Goal: Task Accomplishment & Management: Complete application form

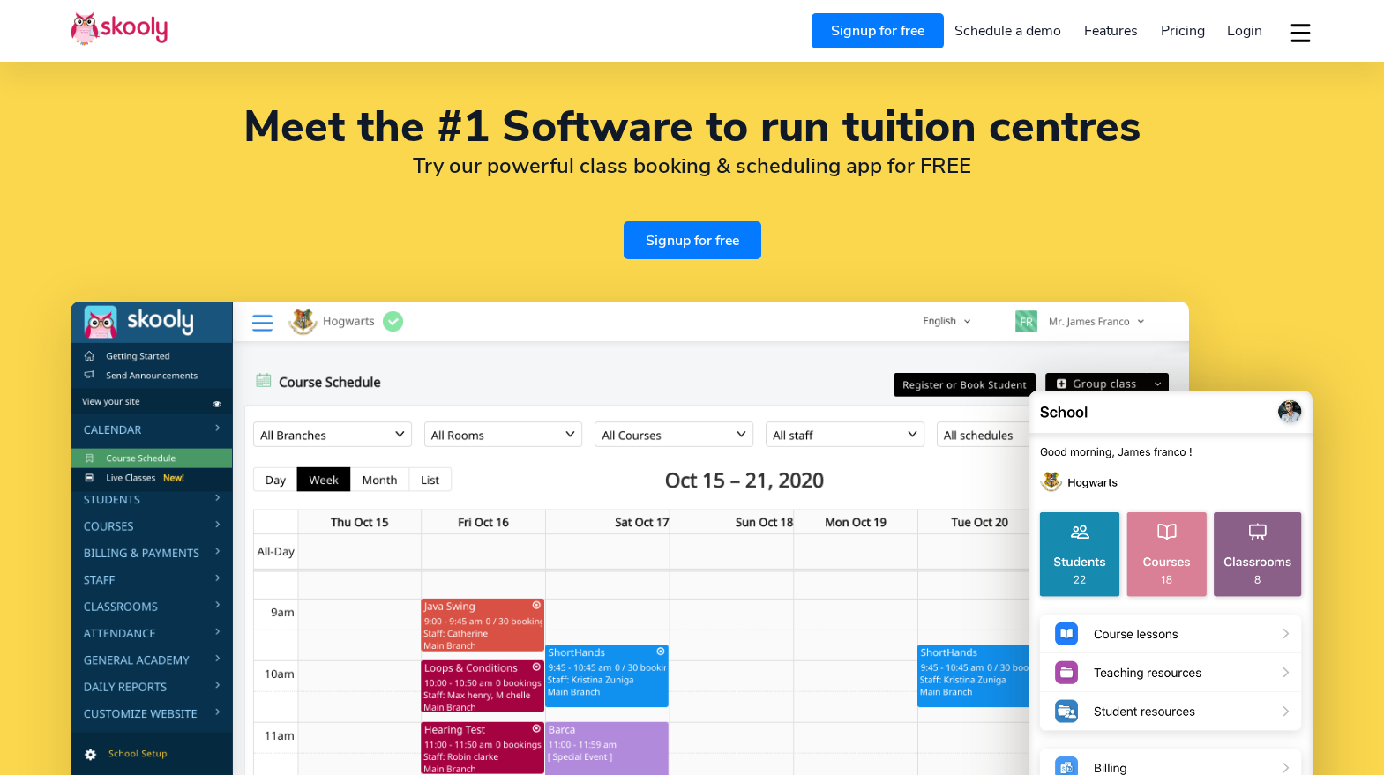
select select "en"
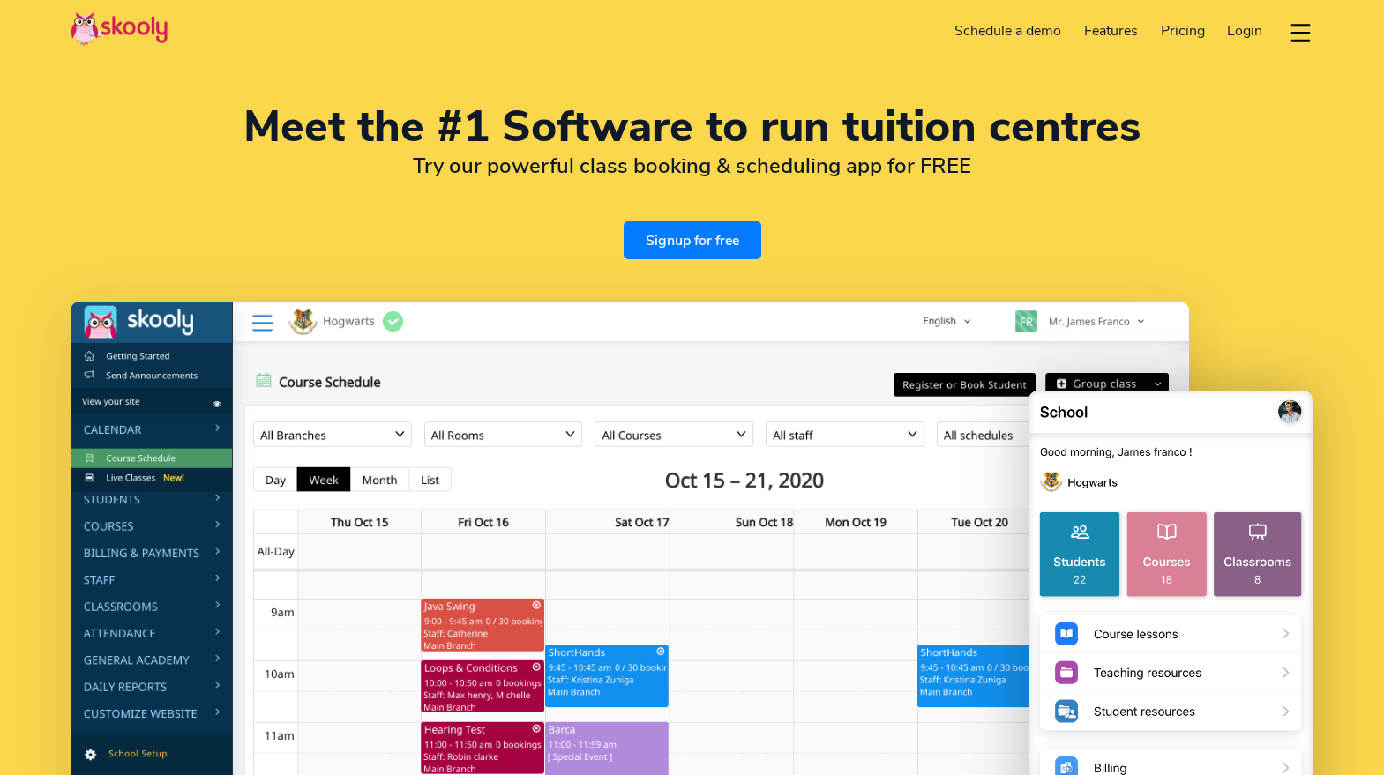
click at [685, 243] on link "Signup for free" at bounding box center [693, 240] width 138 height 38
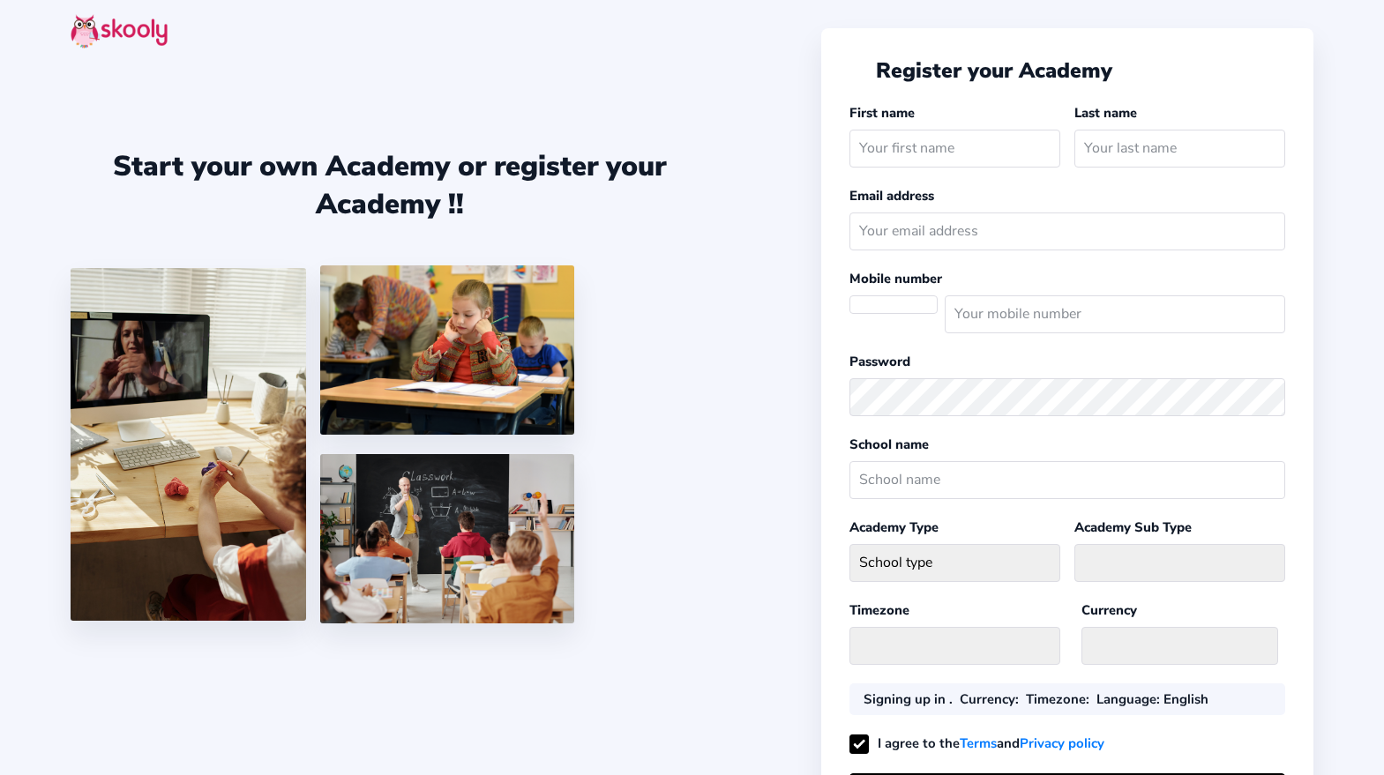
click at [878, 149] on input "text" at bounding box center [954, 149] width 211 height 38
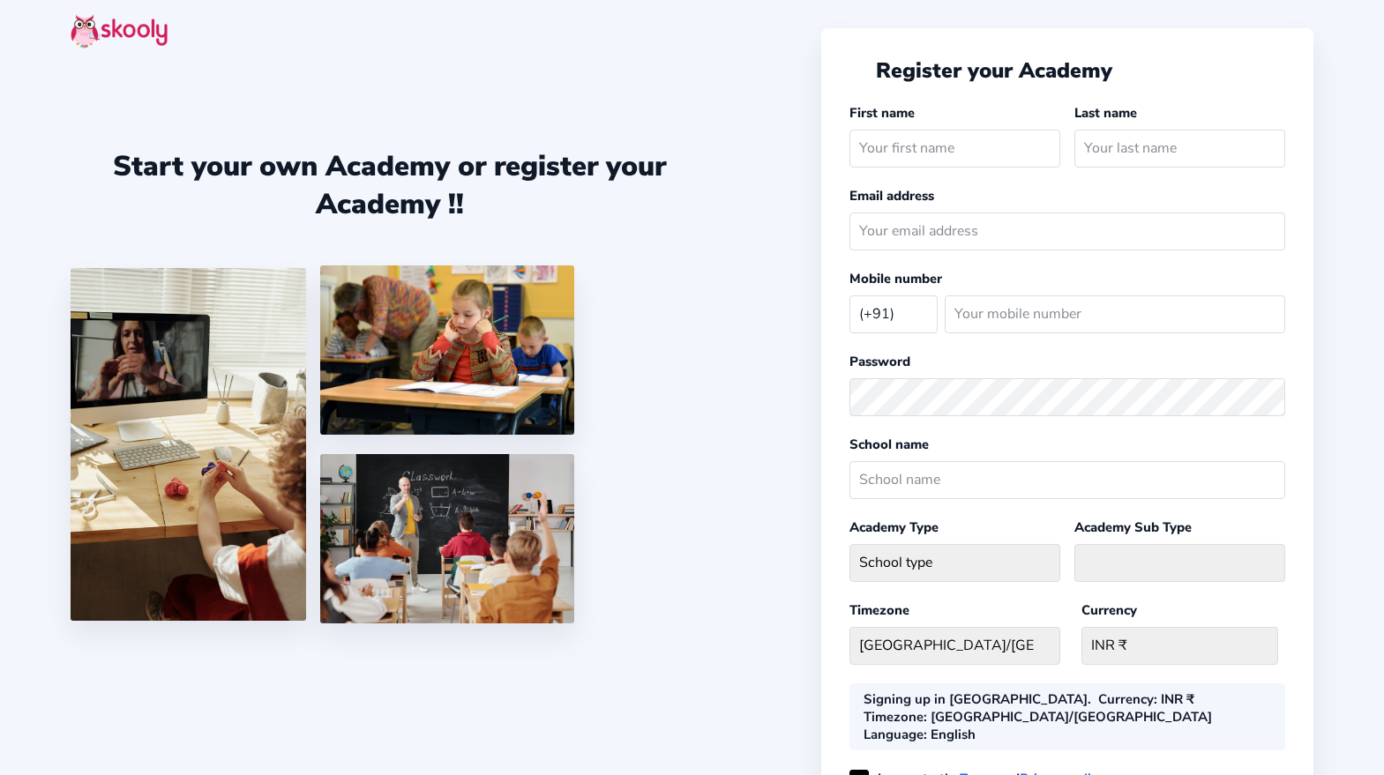
select select "IN"
select select "[GEOGRAPHIC_DATA]/[GEOGRAPHIC_DATA]"
select select "INR ₹"
select select "[GEOGRAPHIC_DATA]/[GEOGRAPHIC_DATA]"
select select "INR ₹"
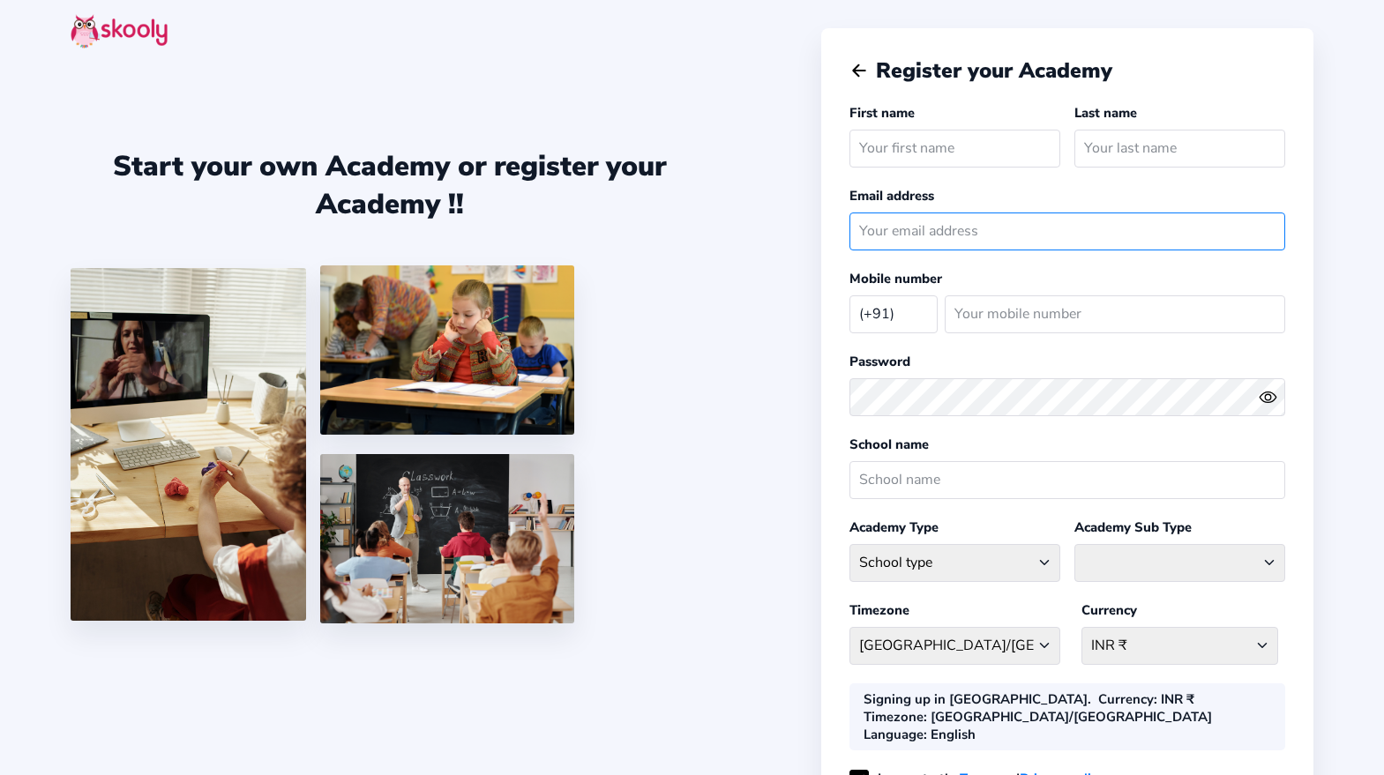
click at [920, 243] on input "email" at bounding box center [1067, 232] width 436 height 38
click at [915, 153] on input "text" at bounding box center [954, 149] width 211 height 38
type input "S"
type input "[DEMOGRAPHIC_DATA]"
click at [1135, 136] on input "text" at bounding box center [1179, 149] width 211 height 38
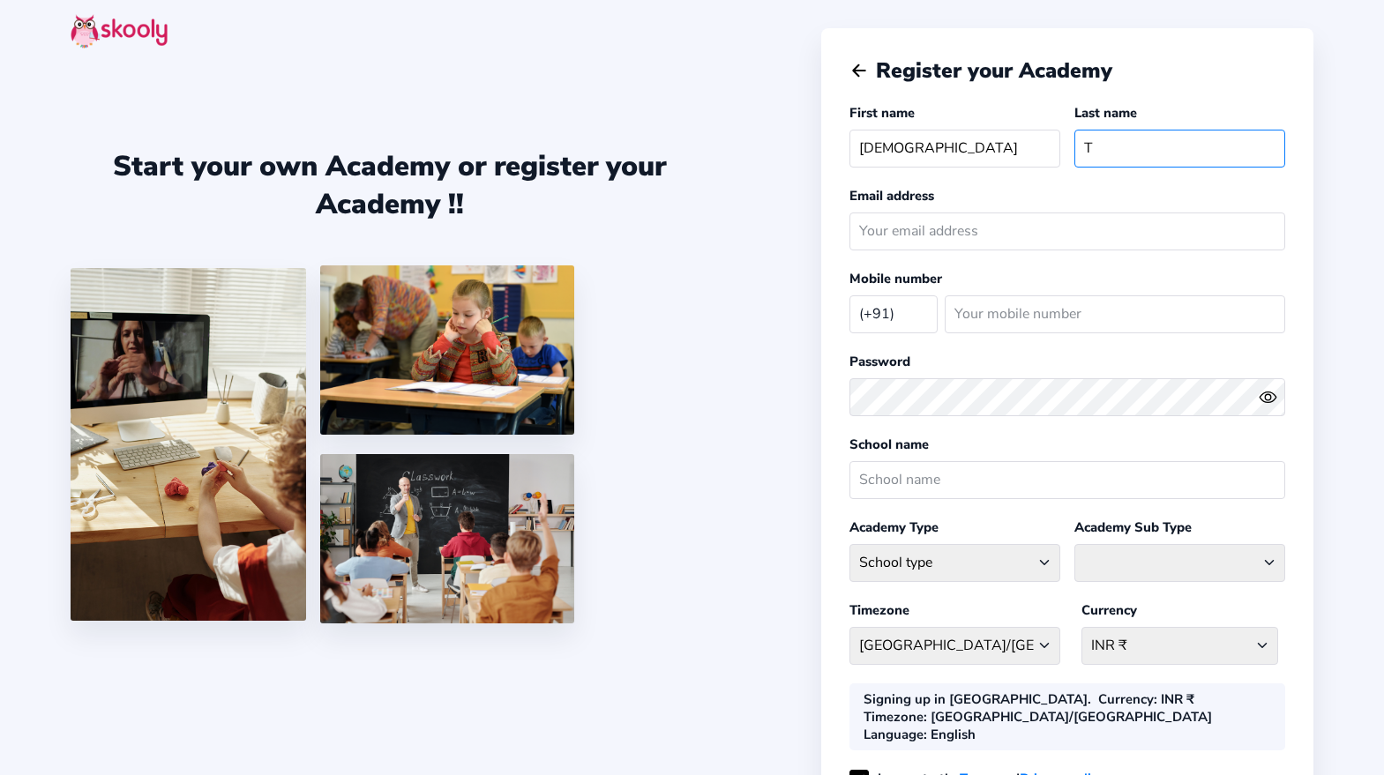
type input "T"
click at [1098, 219] on input "email" at bounding box center [1067, 232] width 436 height 38
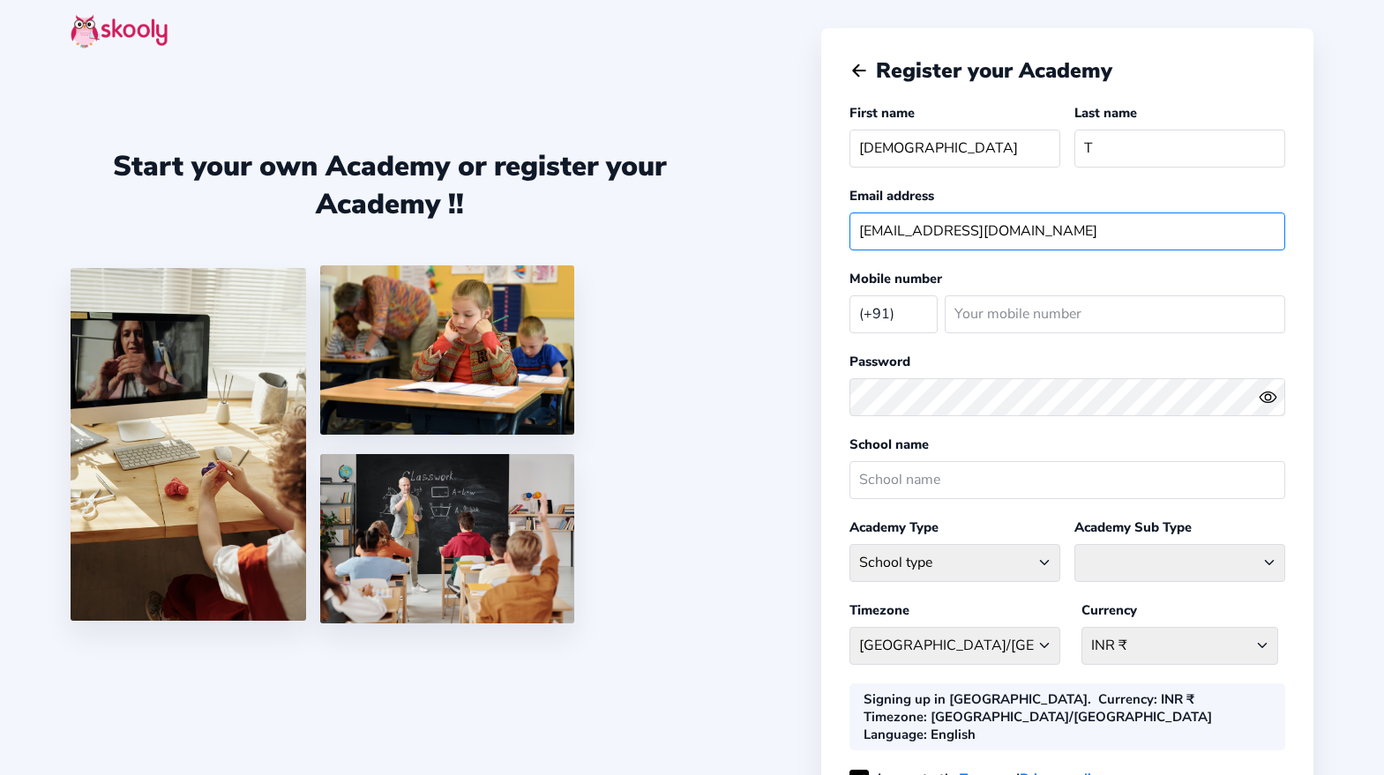
type input "[EMAIL_ADDRESS][DOMAIN_NAME]"
click at [849, 295] on select "[GEOGRAPHIC_DATA] (+93) [GEOGRAPHIC_DATA] (+355) [GEOGRAPHIC_DATA] (+213) [GEOG…" at bounding box center [893, 313] width 88 height 36
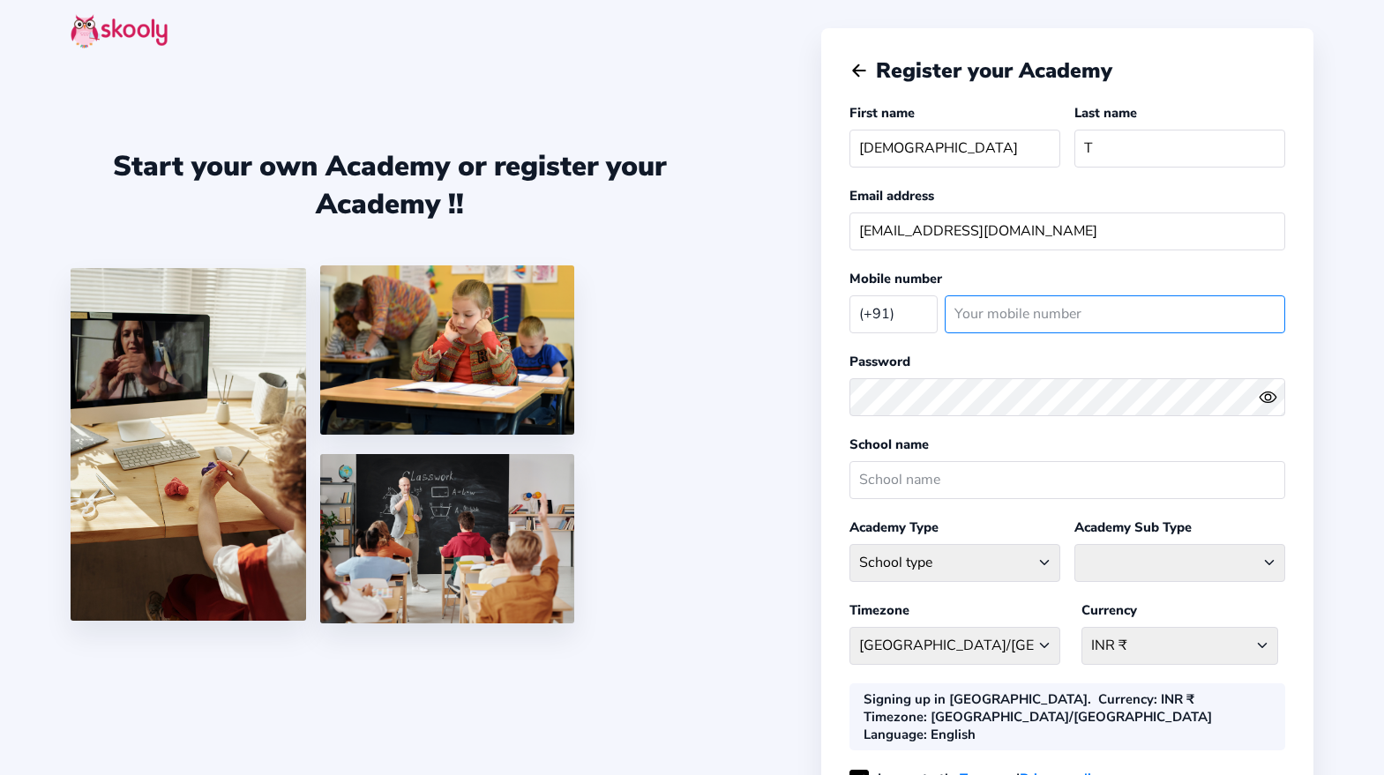
click at [990, 304] on input "number" at bounding box center [1115, 314] width 340 height 38
type input "7904776179"
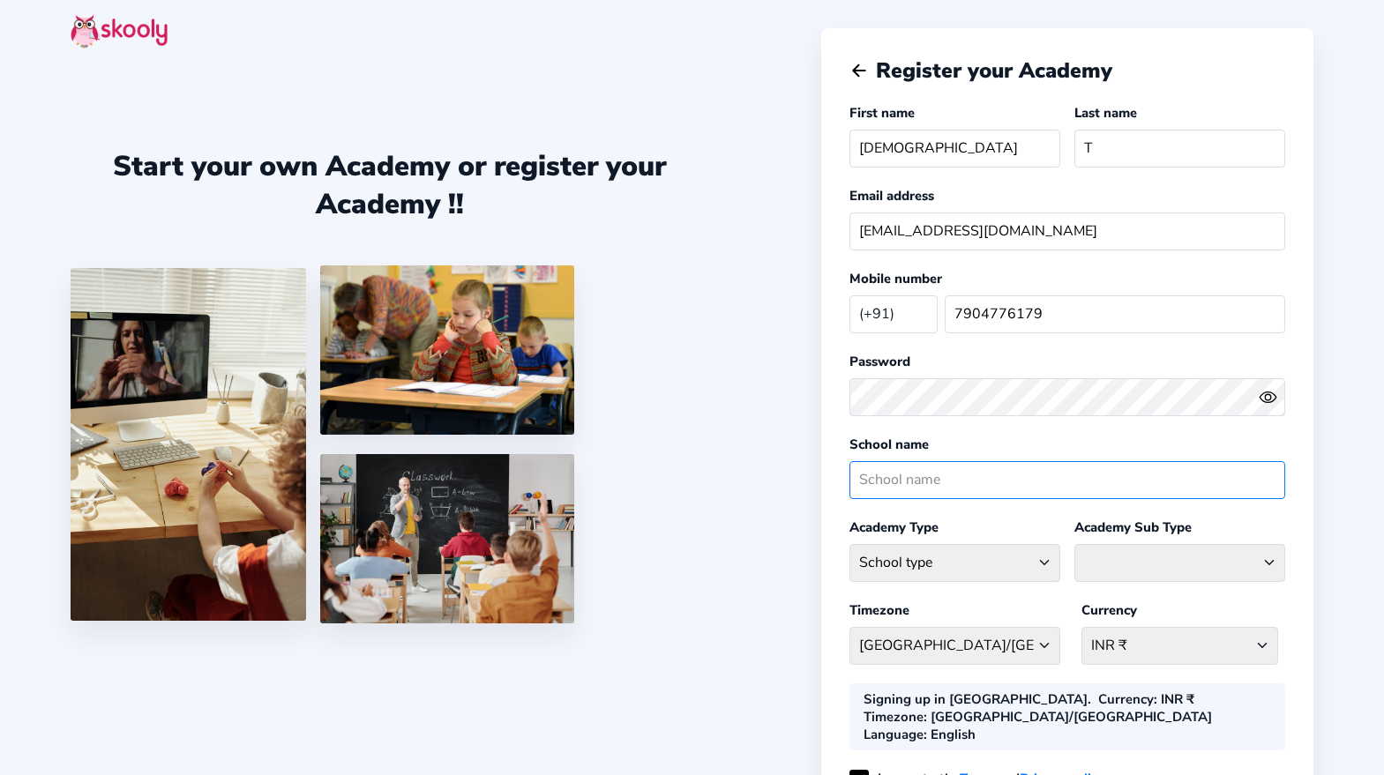
click at [901, 485] on input "text" at bounding box center [1067, 480] width 436 height 38
paste input "DIRECTORATE OF HOME STUDY EDUCATION & EXAMINATION , CHENNAI Office of the contr…"
click at [995, 483] on input "DIRECTORATE OF HOME STUDY EDUCATION & EXAMINATION , CHENNAI Office of the contr…" at bounding box center [1067, 480] width 436 height 38
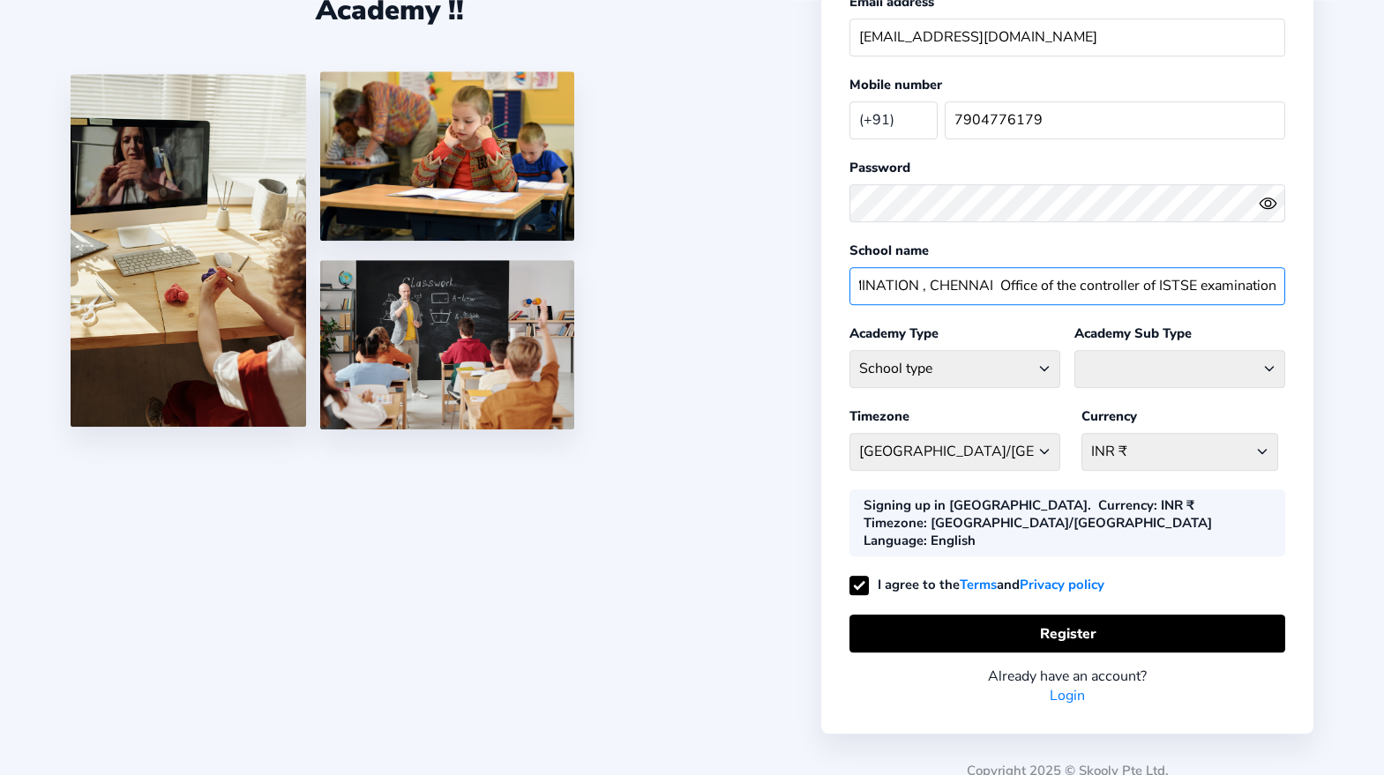
scroll to position [196, 0]
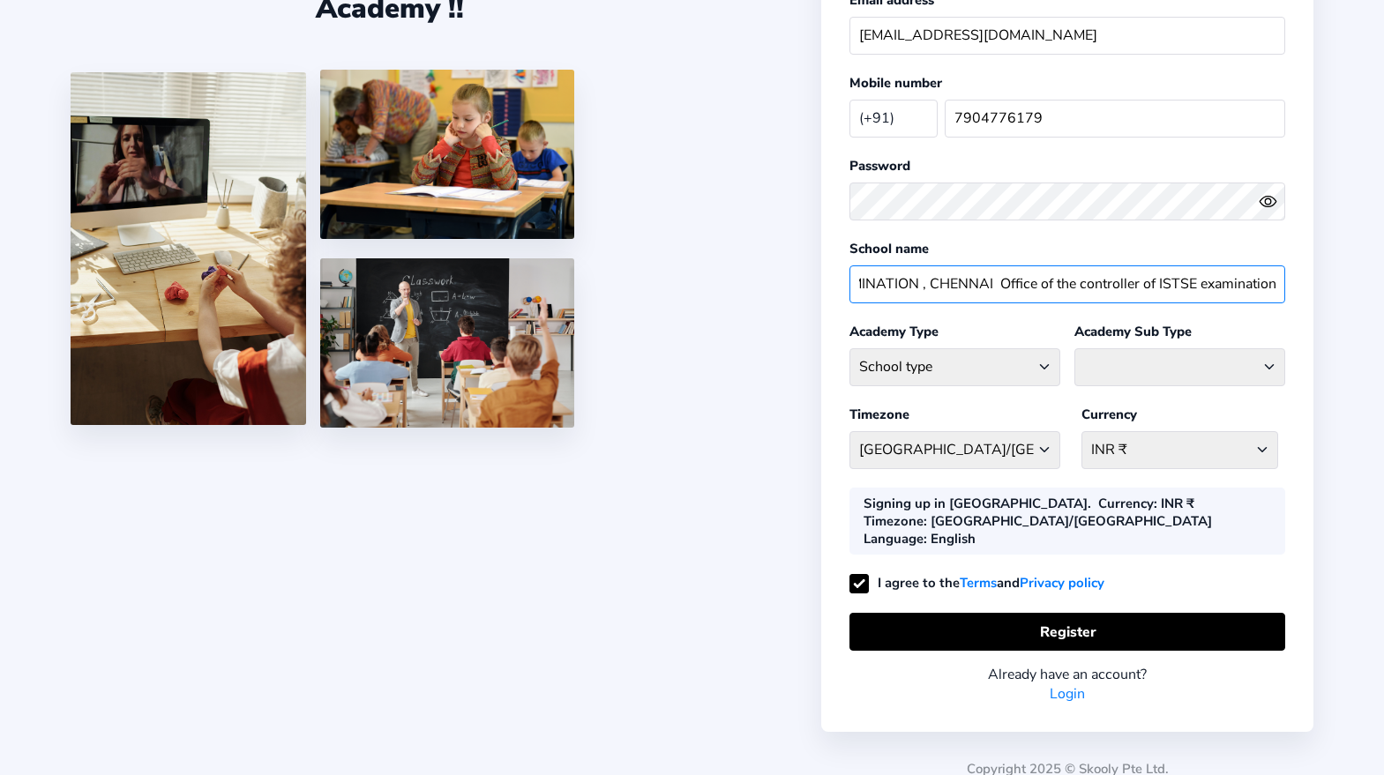
type input "DIRECTORATE OF HOME STUDY EDUCATION & EXAMINATION , CHENNAI Office of the contr…"
click at [849, 348] on select "School type Academic Afterschool Arts Dance Homeschool Language Martial Arts Mu…" at bounding box center [954, 367] width 211 height 38
select select "GA"
click option "Academic" at bounding box center [0, 0] width 0 height 0
click at [1074, 348] on select "Coaching Classes Enrichment Centre [GEOGRAPHIC_DATA] [GEOGRAPHIC_DATA] Math Cen…" at bounding box center [1179, 367] width 211 height 38
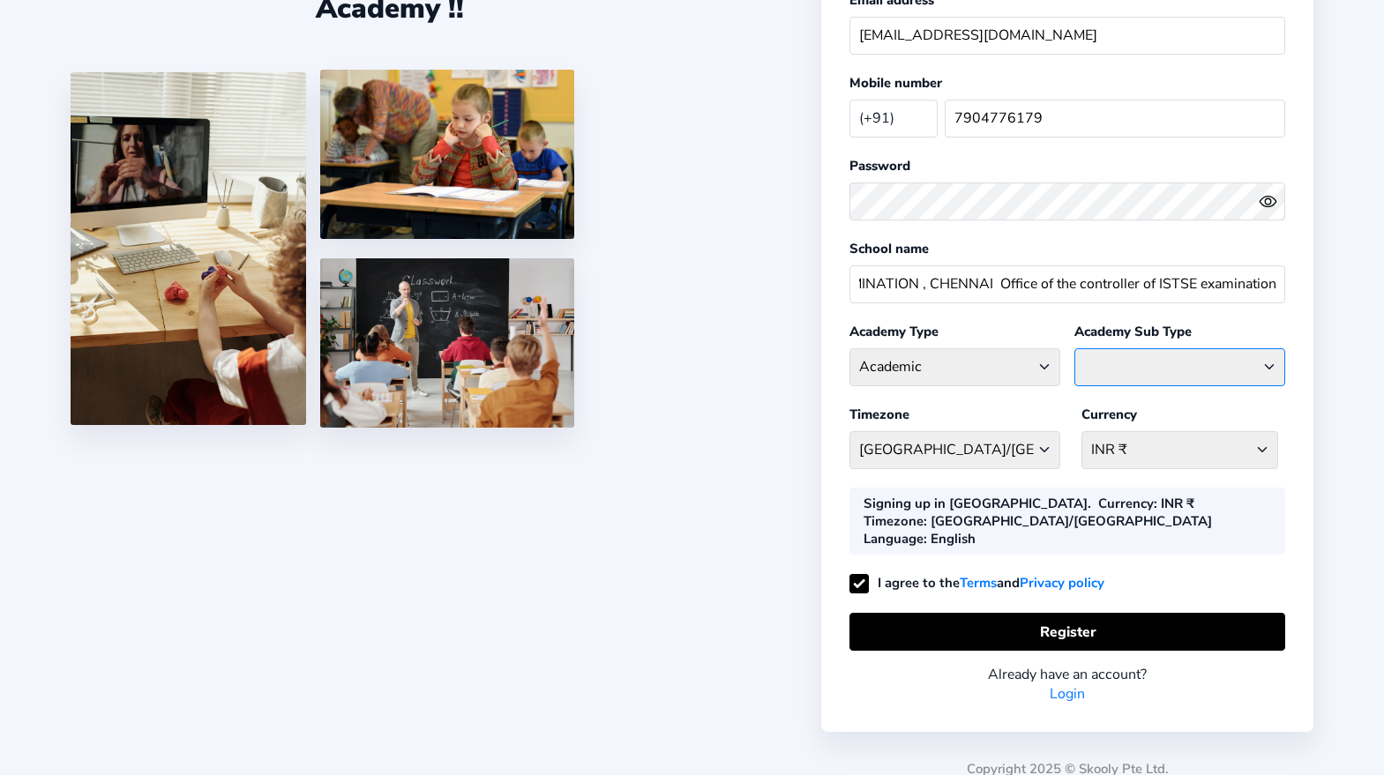
select select "COC"
click option "Coaching Classes" at bounding box center [0, 0] width 0 height 0
select select "[GEOGRAPHIC_DATA]/[GEOGRAPHIC_DATA]"
click option "[GEOGRAPHIC_DATA] - [GEOGRAPHIC_DATA]/[GEOGRAPHIC_DATA]" at bounding box center [0, 0] width 0 height 0
click at [1081, 431] on select "INR ₹ [GEOGRAPHIC_DATA] AFN - ؋. [GEOGRAPHIC_DATA] ALL - L [GEOGRAPHIC_DATA] DZ…" at bounding box center [1179, 450] width 197 height 38
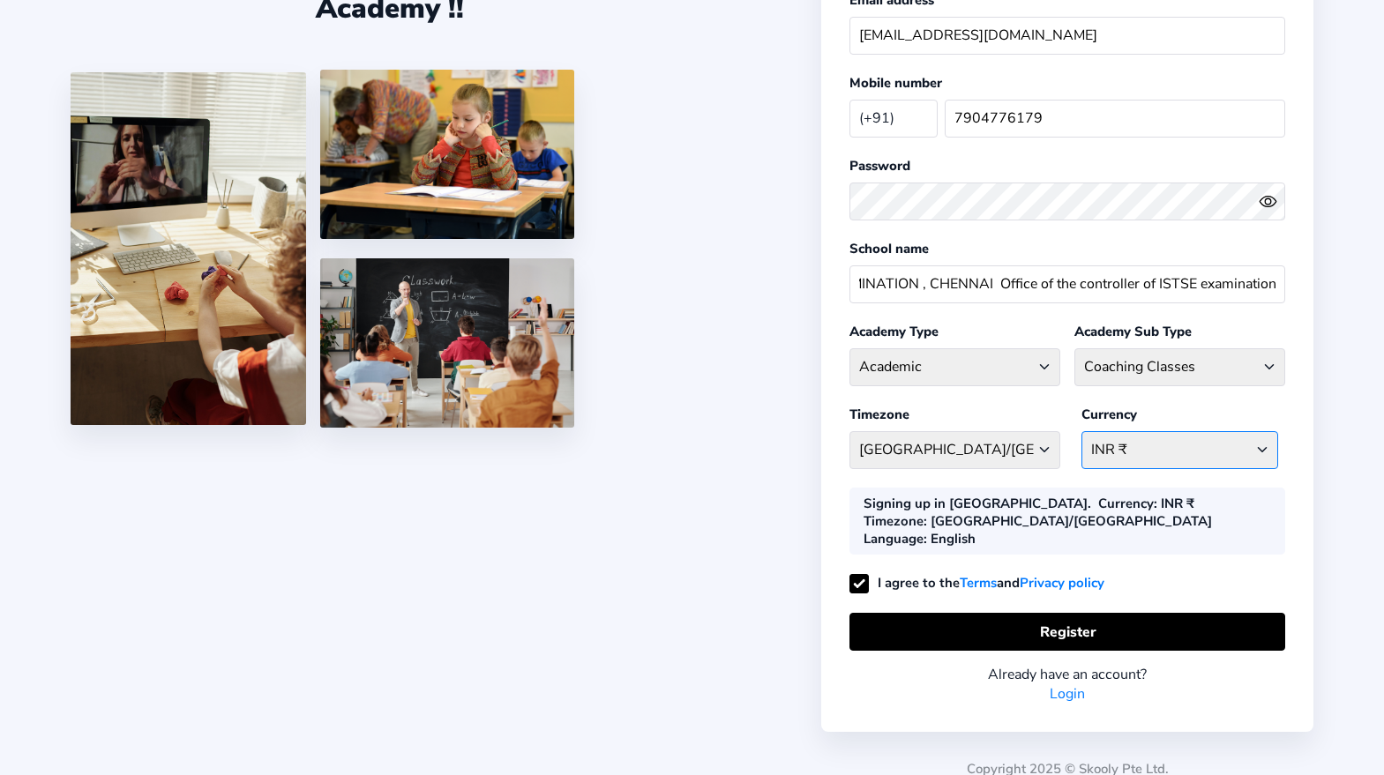
select select "INR ₹"
click option "India INR - ₹" at bounding box center [0, 0] width 0 height 0
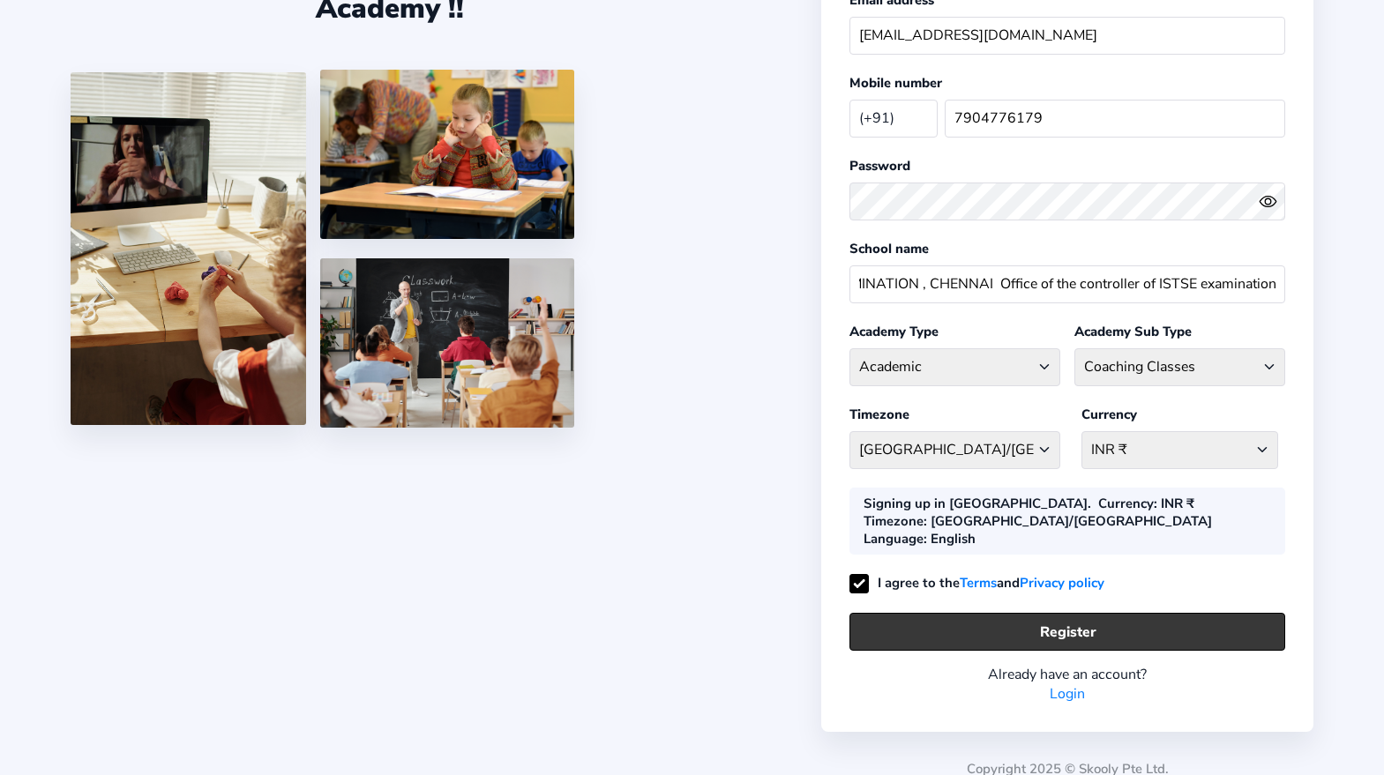
click at [932, 613] on button "Register" at bounding box center [1067, 632] width 436 height 38
click at [1096, 621] on button "Register" at bounding box center [1067, 632] width 436 height 38
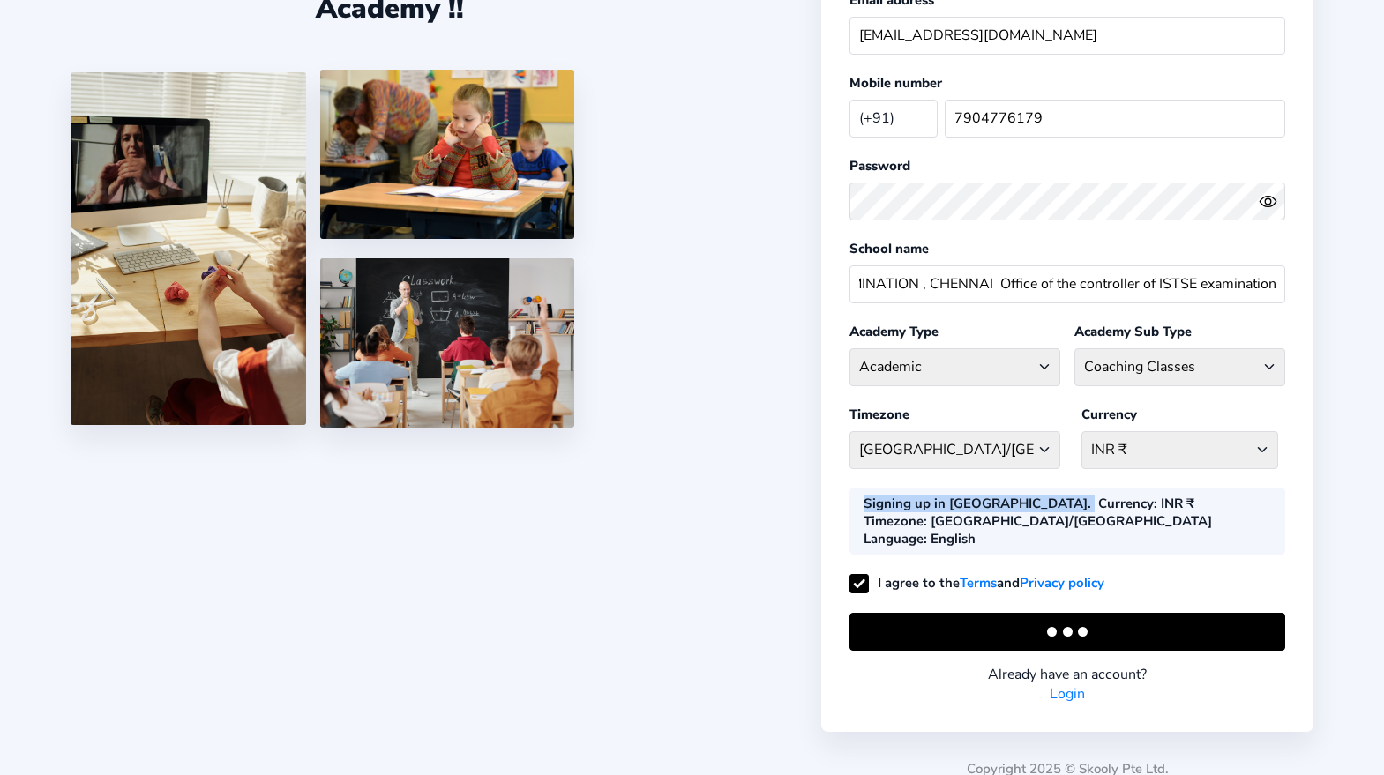
drag, startPoint x: 865, startPoint y: 510, endPoint x: 990, endPoint y: 538, distance: 128.4
click at [990, 538] on div "Register your Academy First name [PERSON_NAME] Last name T Email address [EMAIL…" at bounding box center [1067, 282] width 492 height 900
click at [698, 432] on div at bounding box center [390, 251] width 638 height 363
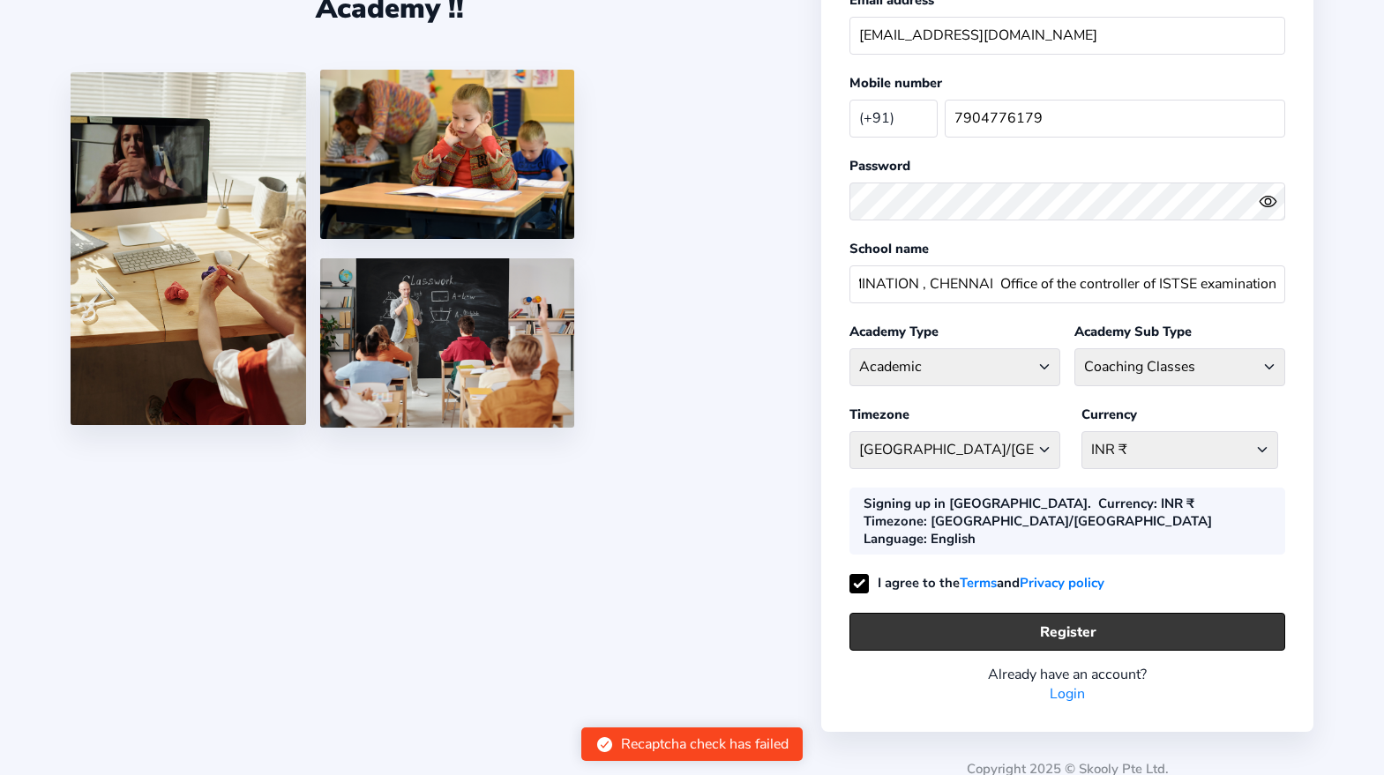
click at [907, 613] on button "Register" at bounding box center [1067, 632] width 436 height 38
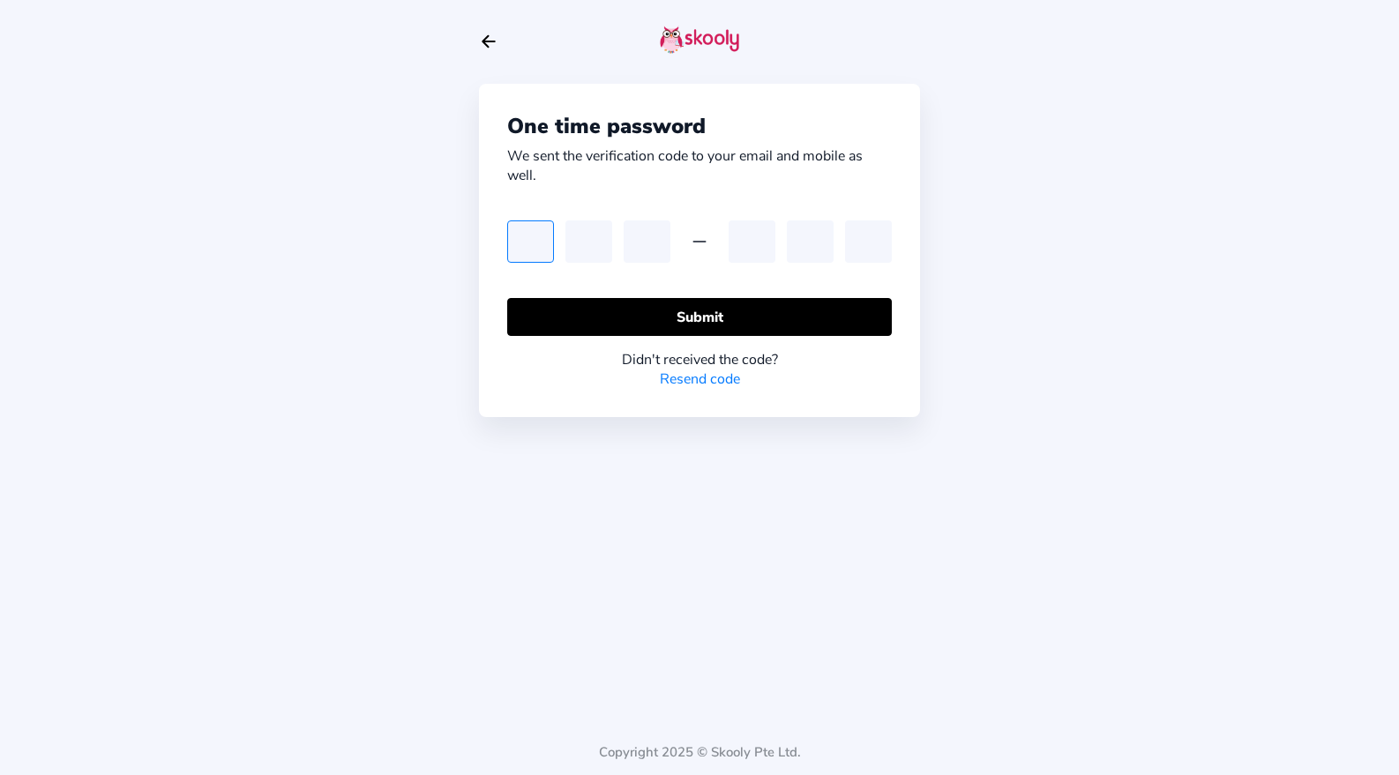
type input "8"
type input "9"
type input "4"
type input "2"
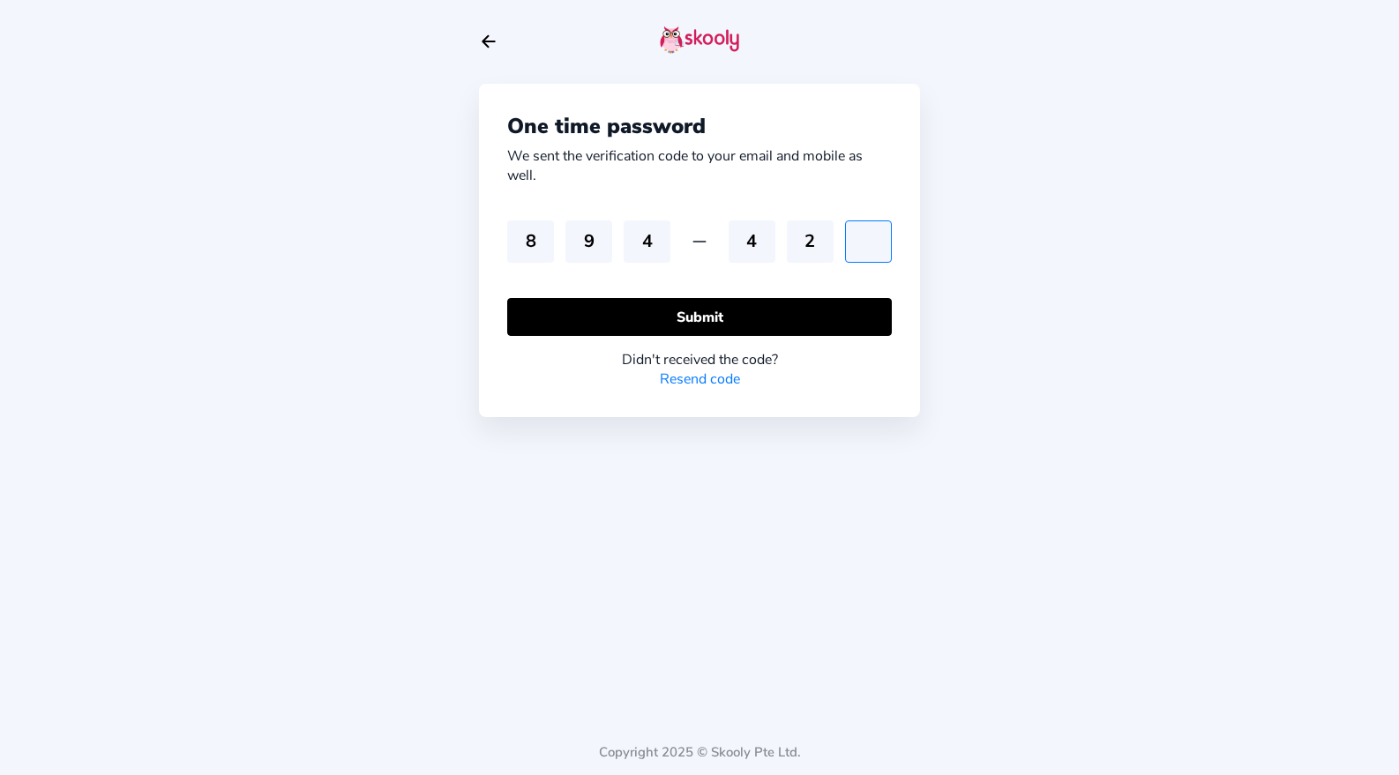
type input "7"
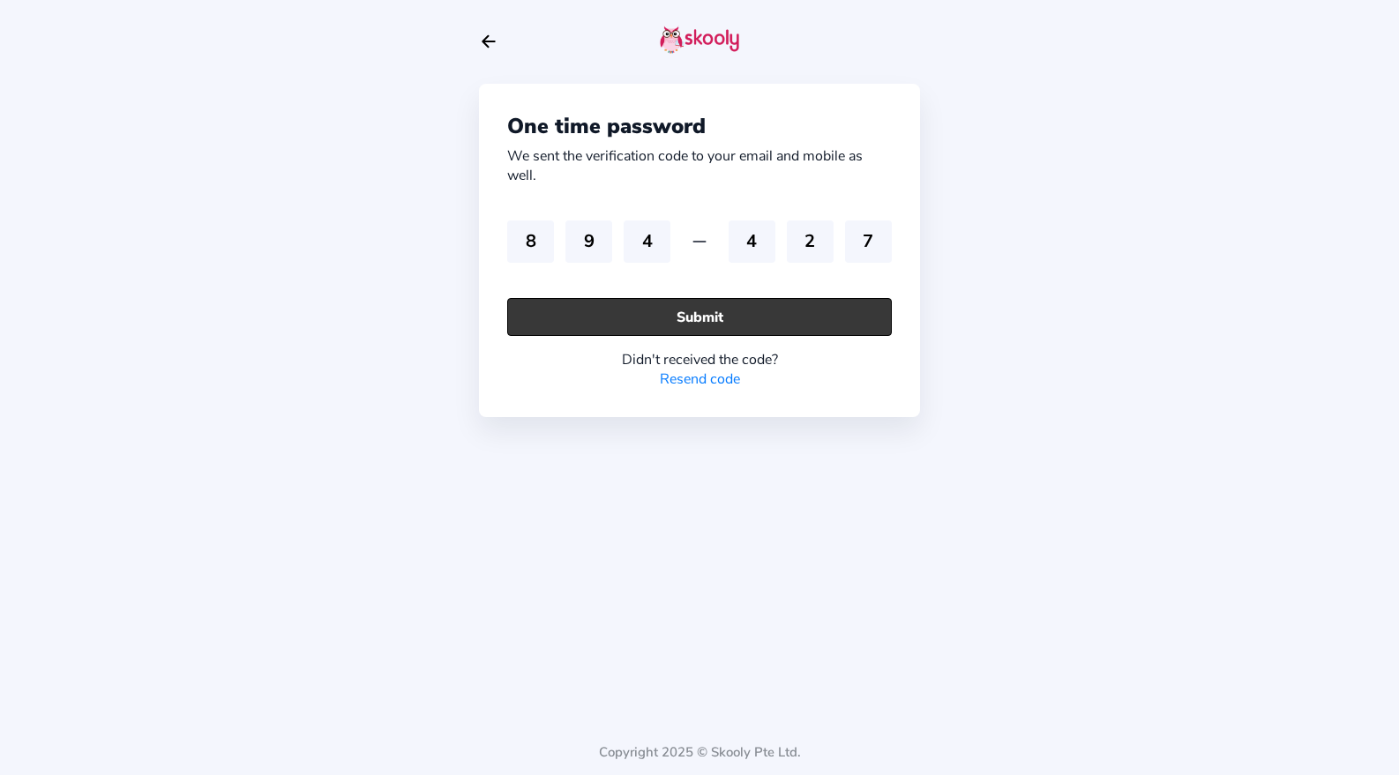
click at [584, 312] on button "Submit" at bounding box center [699, 317] width 385 height 38
